Goal: Task Accomplishment & Management: Manage account settings

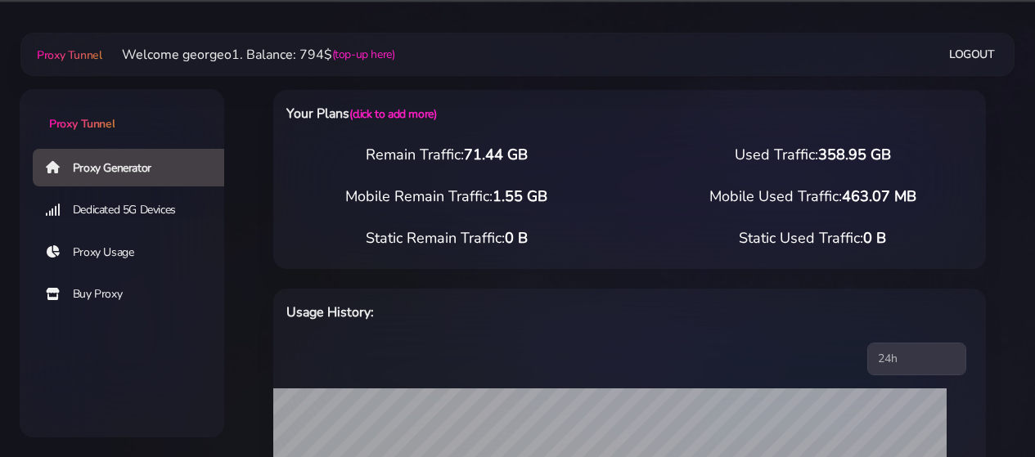
select select "US"
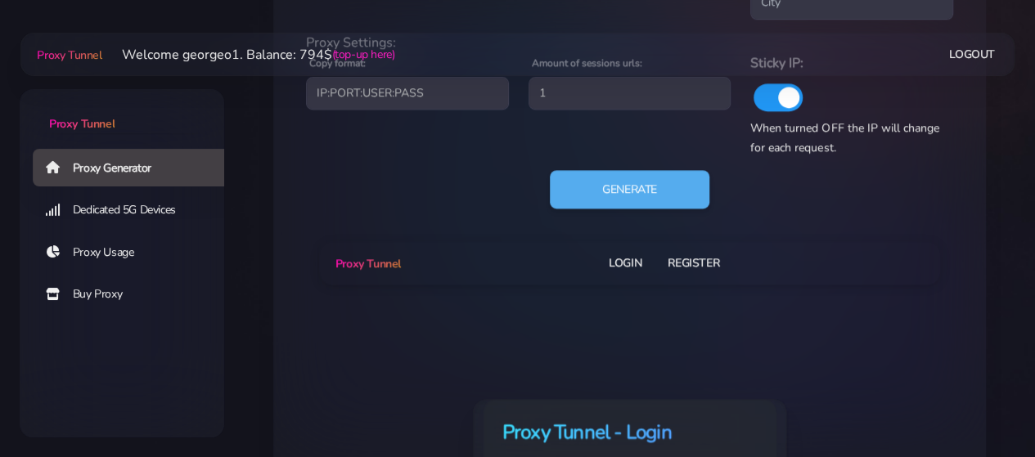
type input "georgeo1"
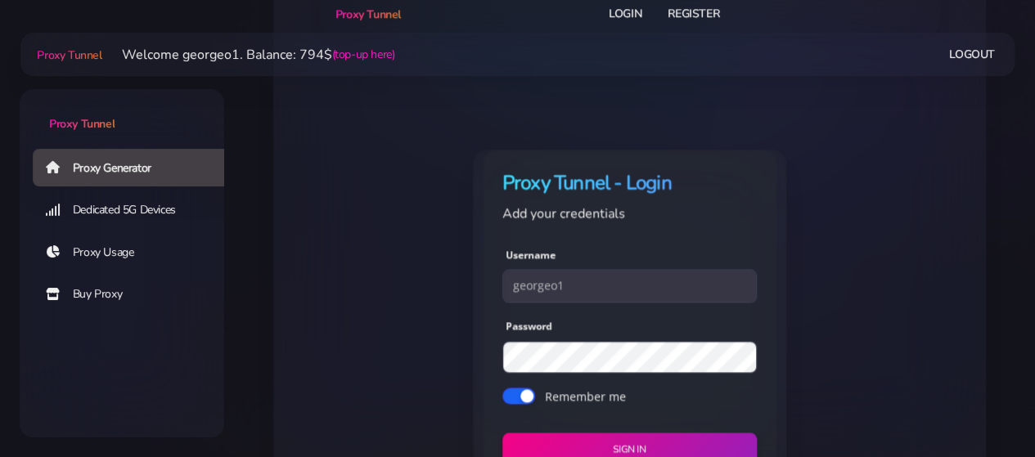
scroll to position [1183, 0]
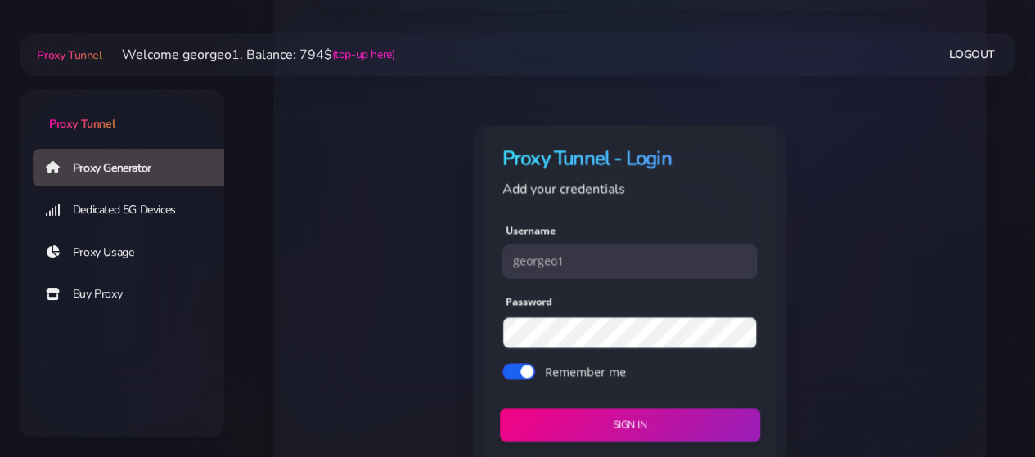
click at [601, 412] on button "Sign in" at bounding box center [630, 425] width 260 height 34
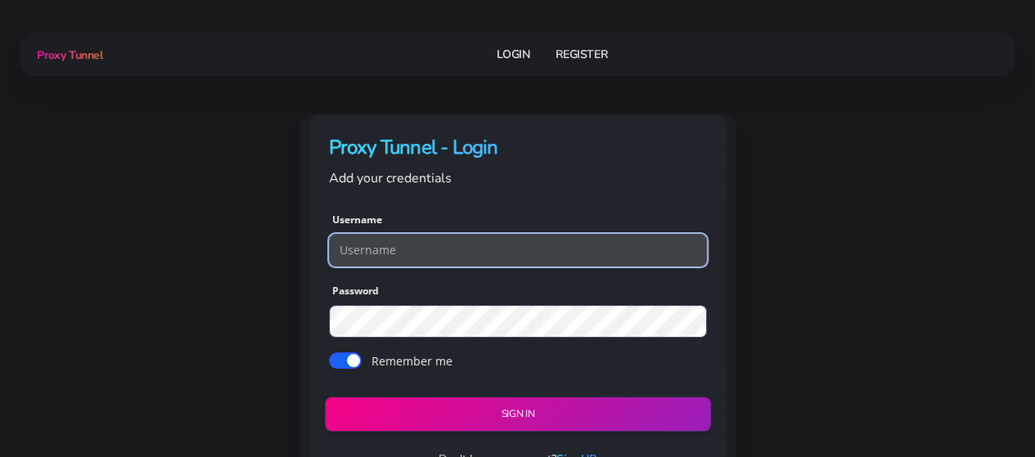
type input "georgeo1"
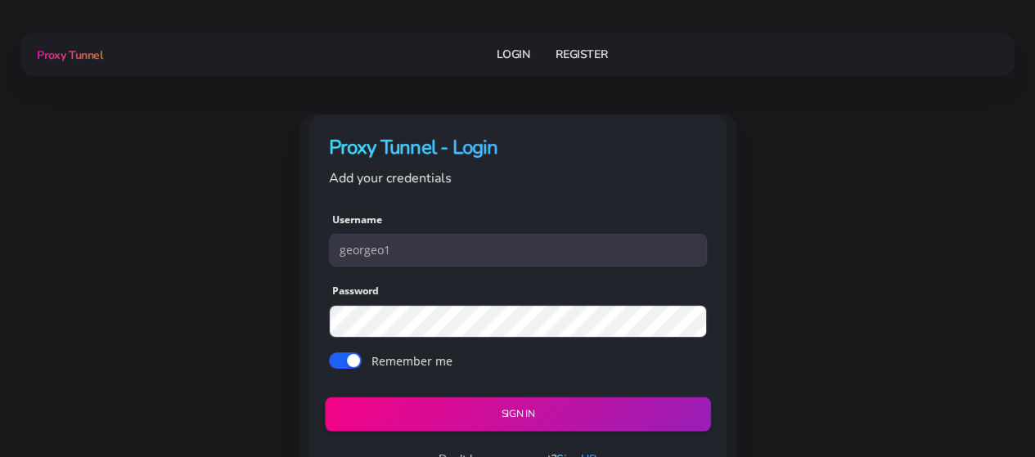
click at [439, 407] on button "Sign in" at bounding box center [517, 414] width 385 height 34
